Goal: Find specific page/section: Find specific page/section

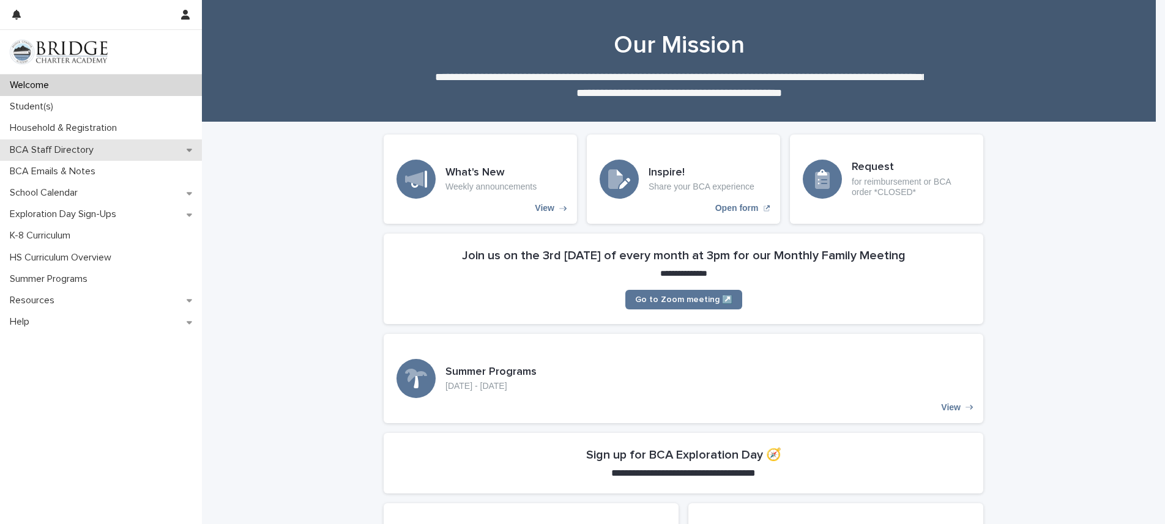
click at [86, 148] on p "BCA Staff Directory" at bounding box center [54, 150] width 98 height 12
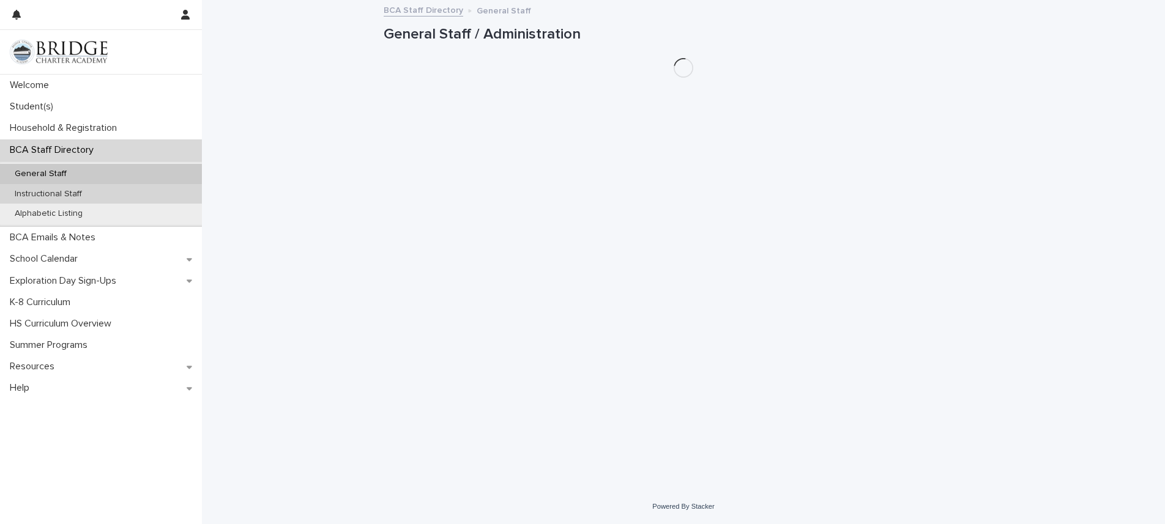
click at [58, 196] on p "Instructional Staff" at bounding box center [48, 194] width 87 height 10
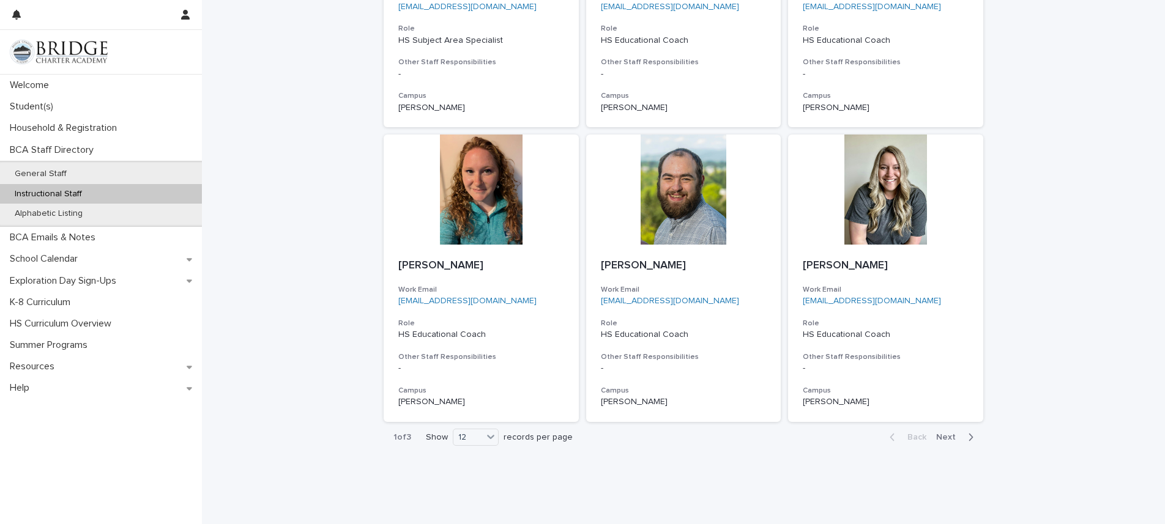
scroll to position [873, 0]
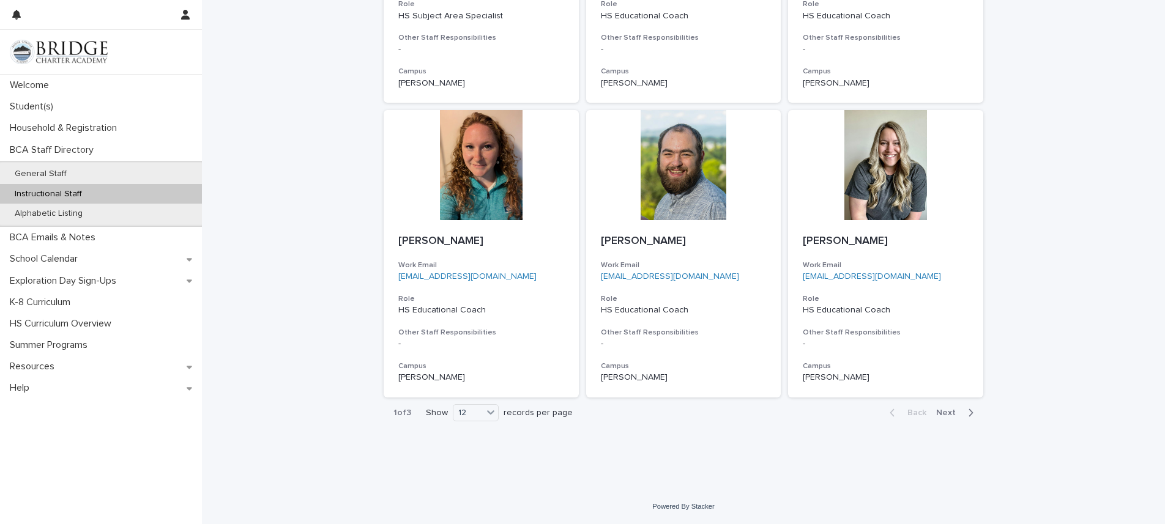
click at [944, 413] on span "Next" at bounding box center [949, 413] width 27 height 9
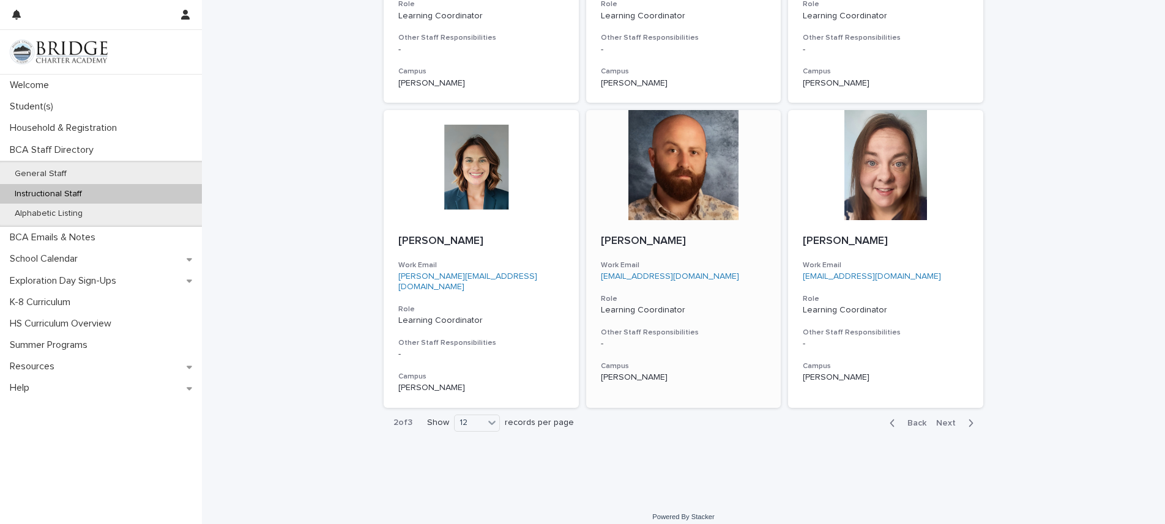
click at [670, 349] on div "-" at bounding box center [684, 344] width 166 height 10
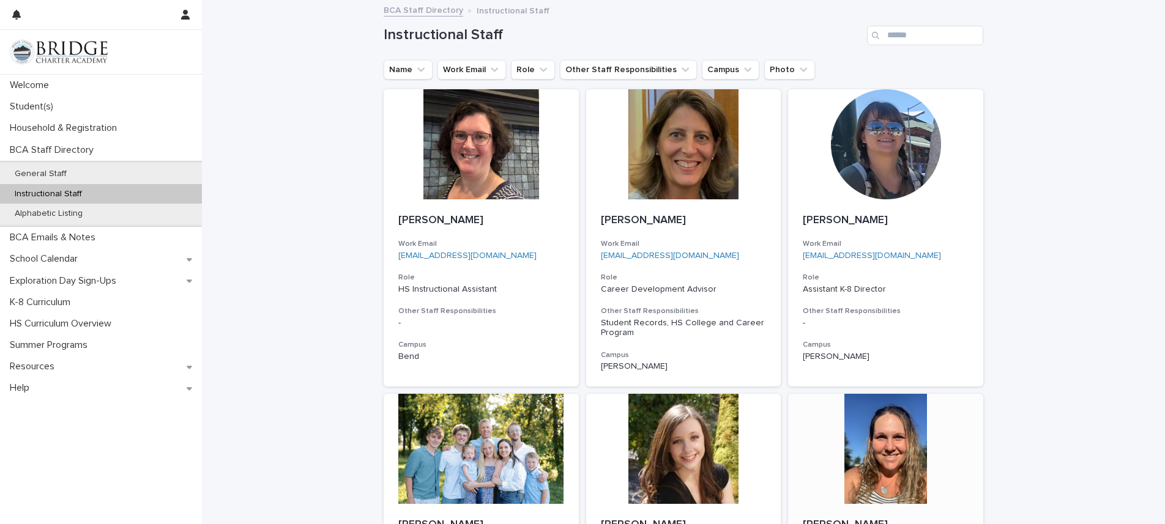
scroll to position [873, 0]
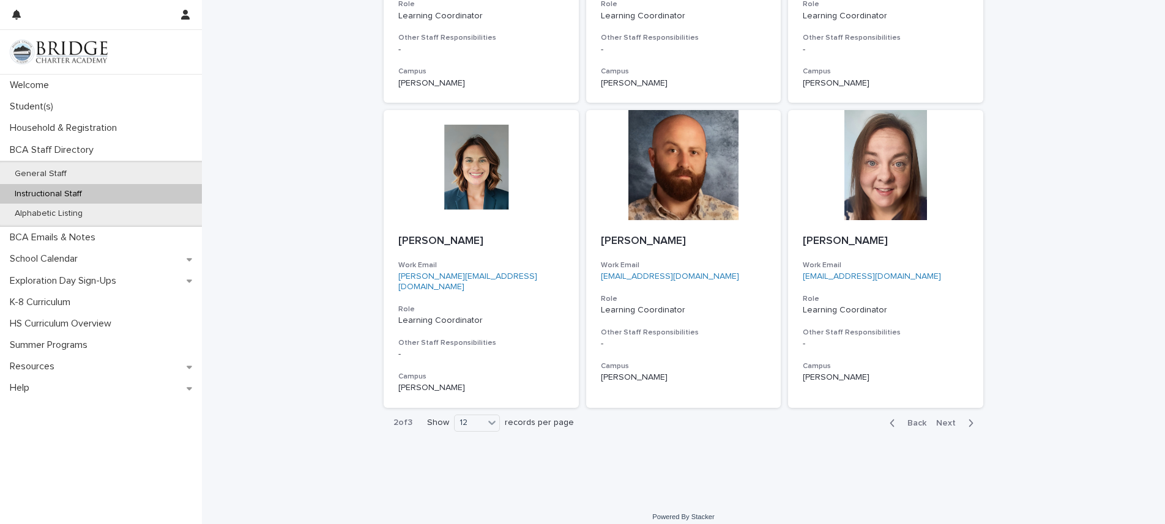
click at [944, 419] on span "Next" at bounding box center [949, 423] width 27 height 9
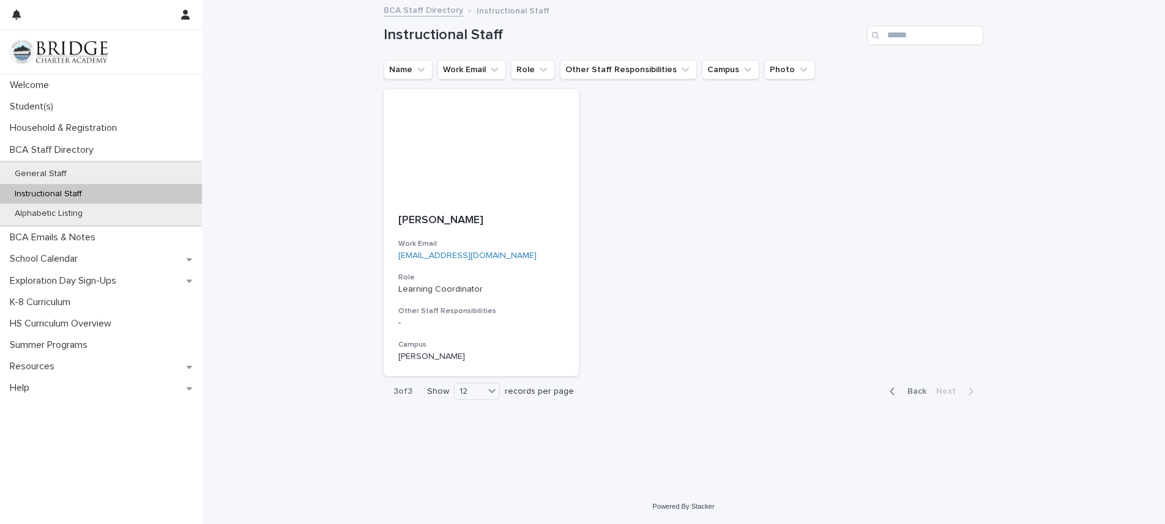
click at [914, 390] on span "Back" at bounding box center [913, 391] width 26 height 9
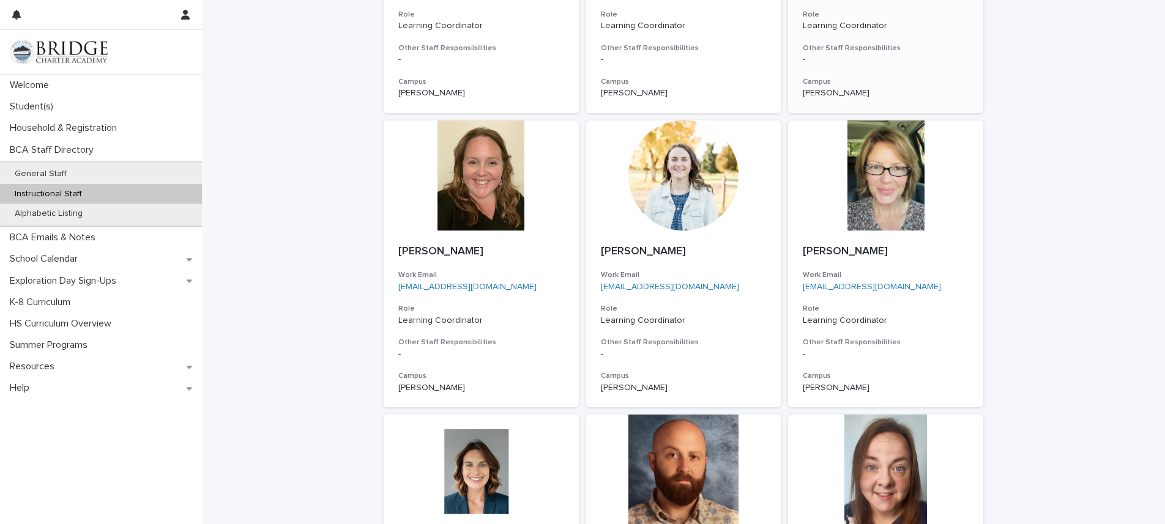
scroll to position [873, 0]
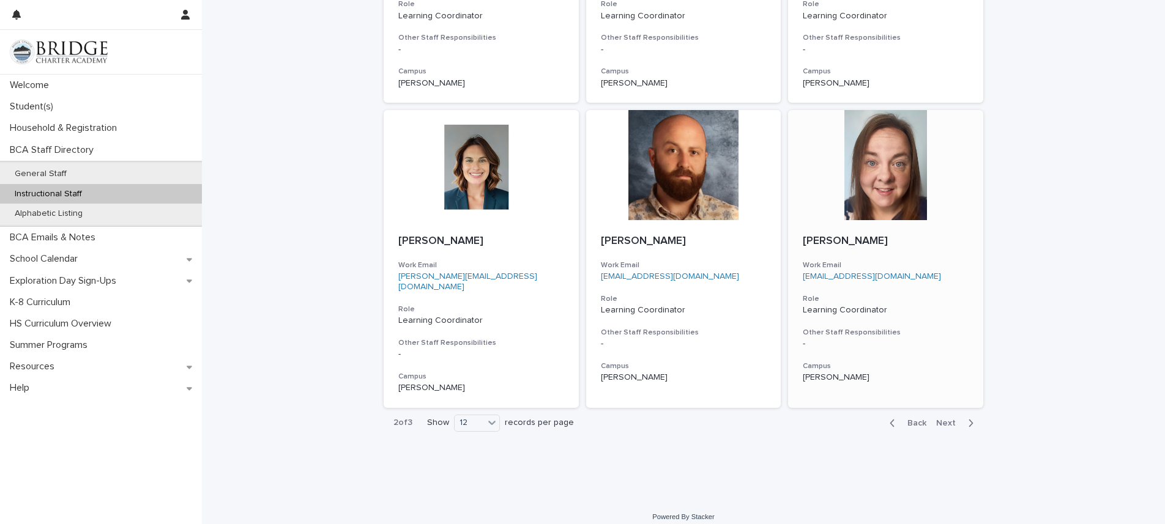
click at [864, 291] on div "[PERSON_NAME] Work Email [EMAIL_ADDRESS][DOMAIN_NAME] Role Learning Coordinator…" at bounding box center [885, 308] width 195 height 177
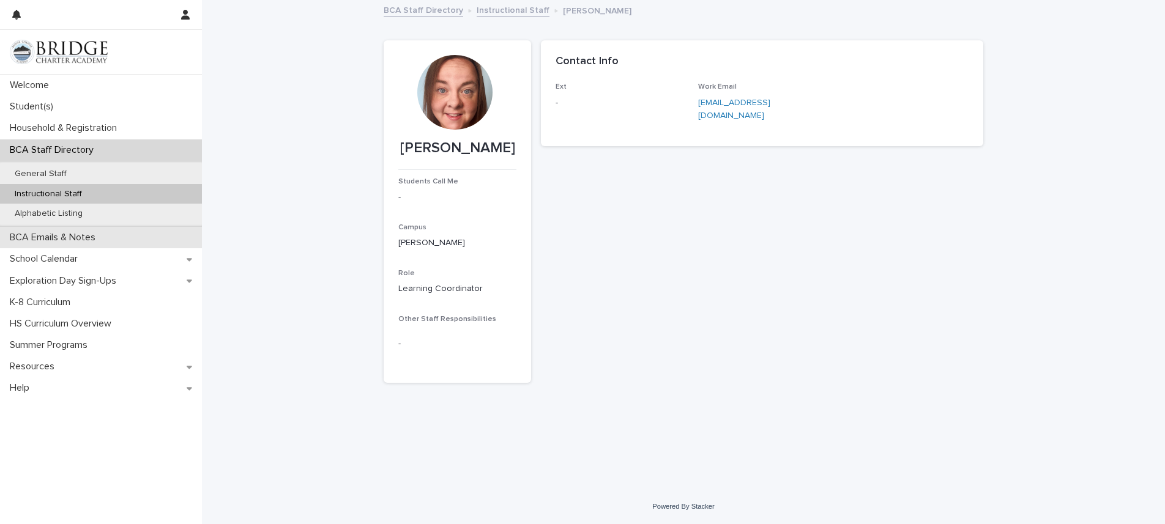
click at [62, 239] on p "BCA Emails & Notes" at bounding box center [55, 238] width 100 height 12
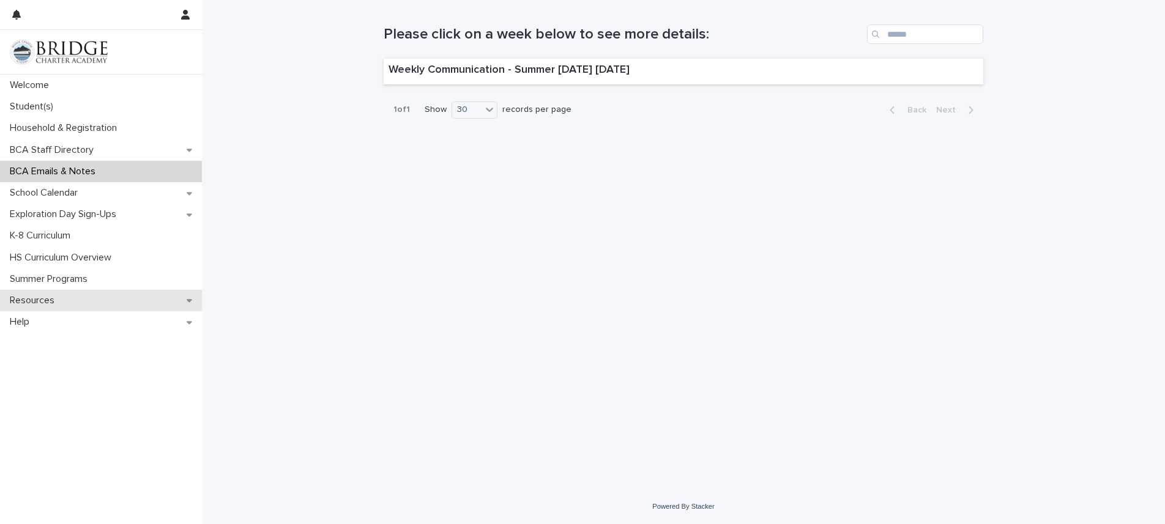
click at [56, 298] on p "Resources" at bounding box center [34, 301] width 59 height 12
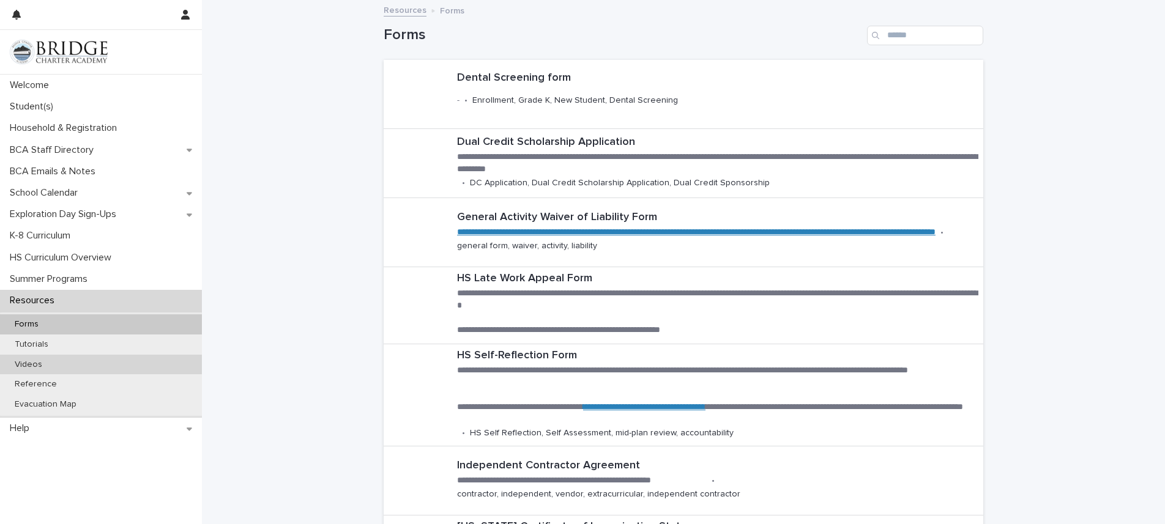
click at [18, 358] on div "Videos" at bounding box center [101, 365] width 202 height 20
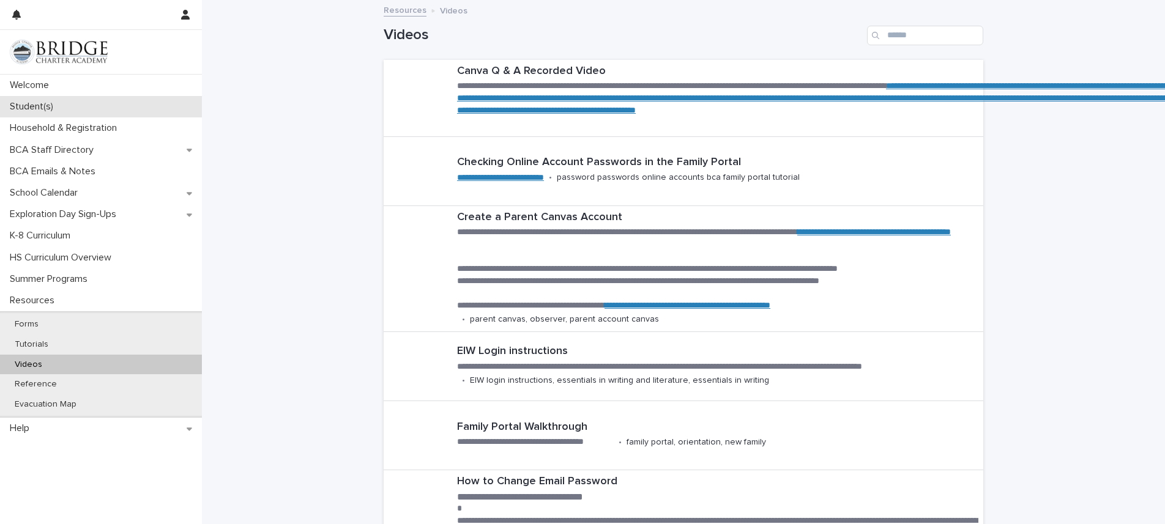
click at [35, 113] on div "Student(s)" at bounding box center [101, 106] width 202 height 21
